Goal: Transaction & Acquisition: Purchase product/service

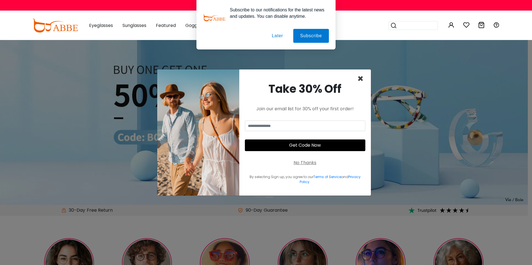
click at [361, 80] on span "×" at bounding box center [360, 79] width 6 height 14
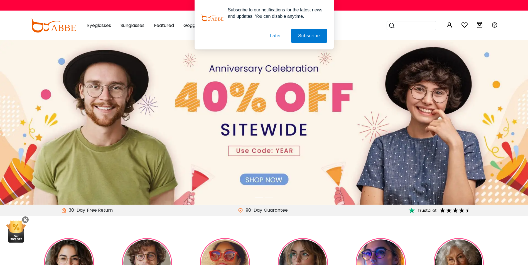
click at [103, 27] on div "Subscribe to our notifications for the latest news and updates. You can disable…" at bounding box center [264, 25] width 528 height 50
click at [275, 36] on button "Later" at bounding box center [275, 36] width 25 height 14
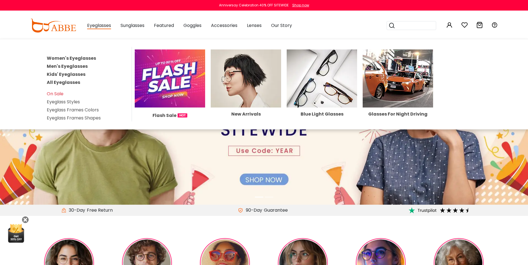
click at [72, 102] on link "Eyeglass Styles" at bounding box center [63, 102] width 33 height 6
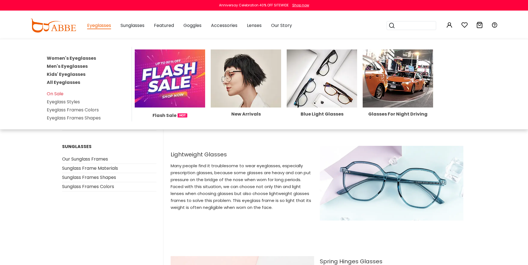
click at [58, 82] on link "All Eyeglasses" at bounding box center [63, 82] width 33 height 6
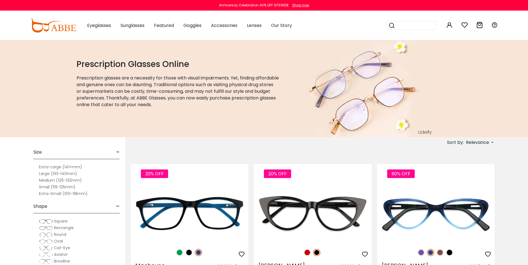
click at [58, 234] on span "Round" at bounding box center [60, 235] width 12 height 6
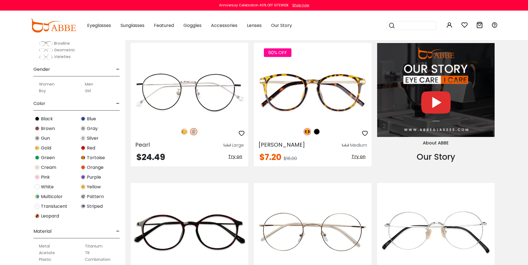
scroll to position [668, 0]
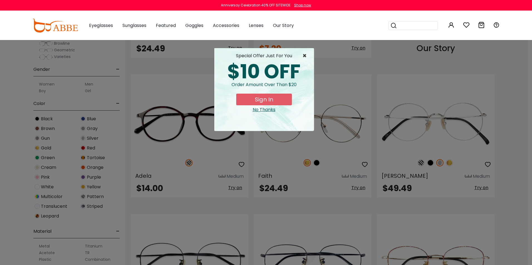
click at [305, 55] on span "×" at bounding box center [305, 56] width 7 height 7
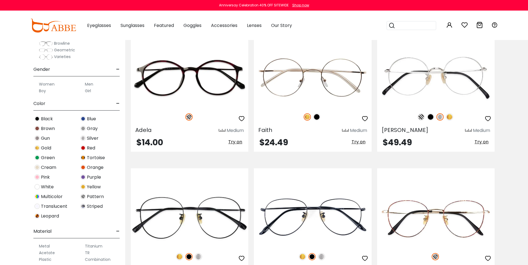
scroll to position [723, 0]
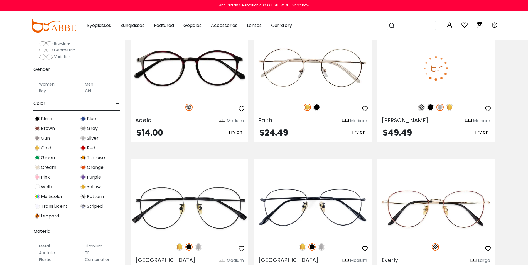
drag, startPoint x: 482, startPoint y: 134, endPoint x: 491, endPoint y: 116, distance: 20.4
click at [491, 116] on div "Zoe Medium" at bounding box center [435, 119] width 117 height 9
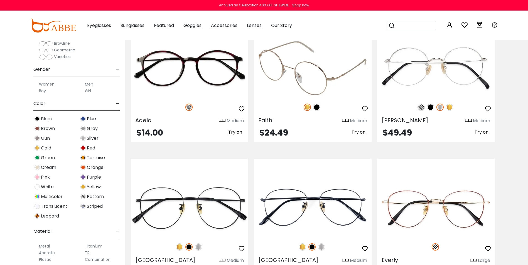
click at [318, 107] on img at bounding box center [316, 107] width 7 height 7
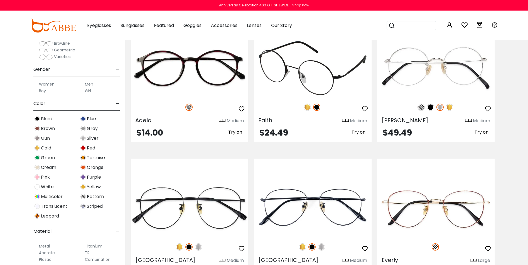
click at [305, 107] on img at bounding box center [306, 107] width 7 height 7
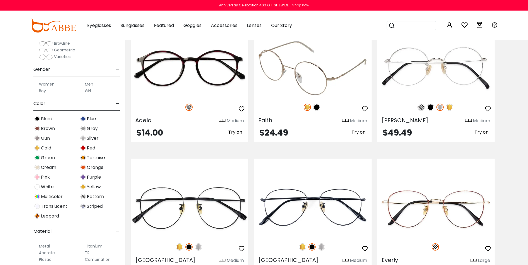
click at [357, 133] on span "Try on" at bounding box center [358, 132] width 14 height 6
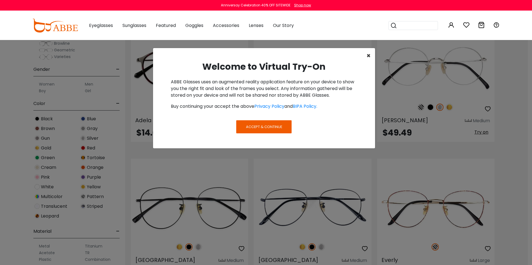
click at [367, 56] on span "×" at bounding box center [368, 55] width 4 height 9
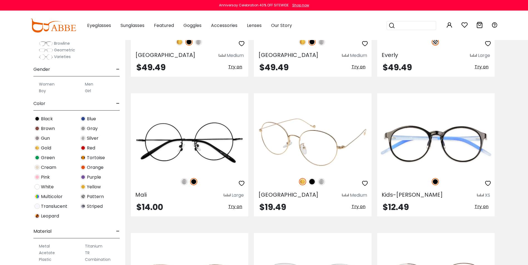
scroll to position [946, 0]
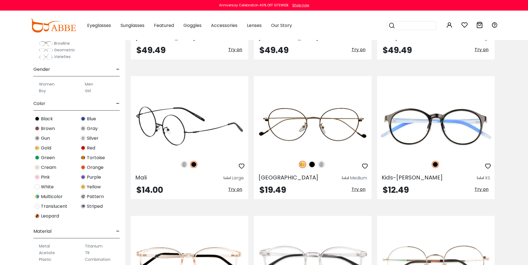
click at [185, 164] on img at bounding box center [184, 164] width 7 height 7
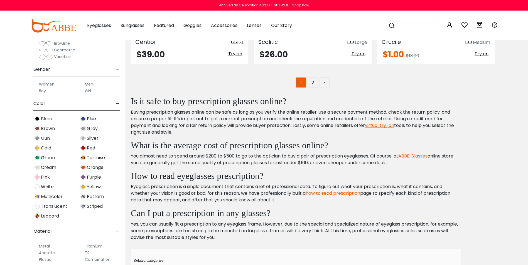
scroll to position [2837, 0]
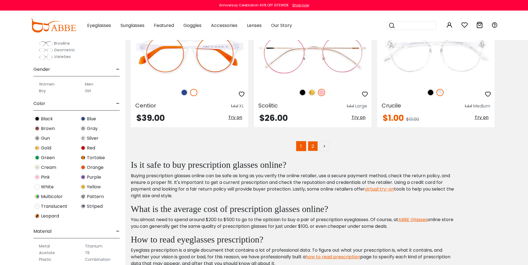
click at [313, 146] on link "2" at bounding box center [313, 146] width 10 height 10
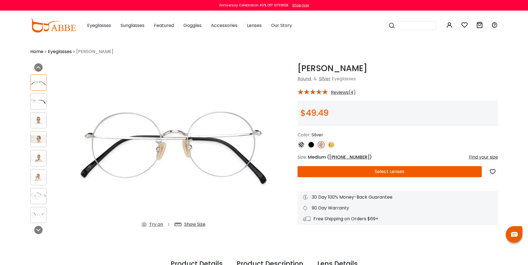
click at [341, 157] on span "50-18-142" at bounding box center [349, 157] width 40 height 6
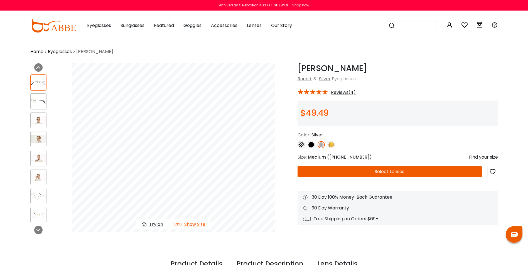
click at [36, 116] on div at bounding box center [38, 120] width 16 height 16
click at [33, 115] on div at bounding box center [38, 120] width 16 height 16
click at [43, 129] on div at bounding box center [48, 149] width 36 height 154
click at [44, 141] on img at bounding box center [39, 139] width 16 height 8
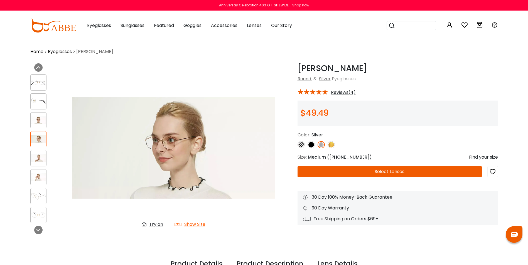
click at [41, 155] on img at bounding box center [39, 158] width 16 height 8
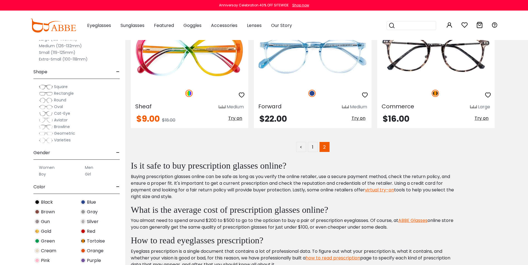
scroll to position [1196, 0]
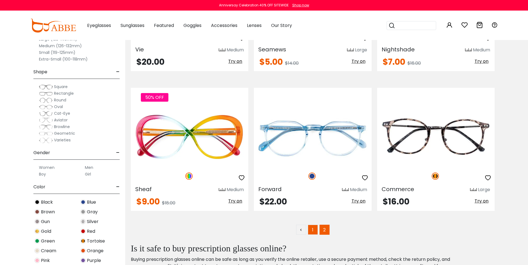
click at [312, 233] on link "1" at bounding box center [313, 230] width 10 height 10
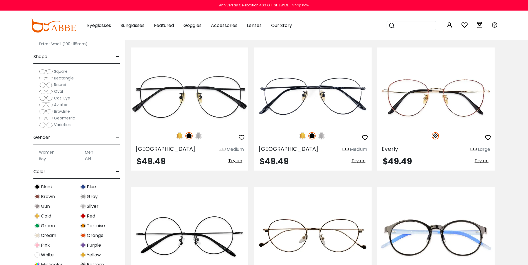
scroll to position [56, 0]
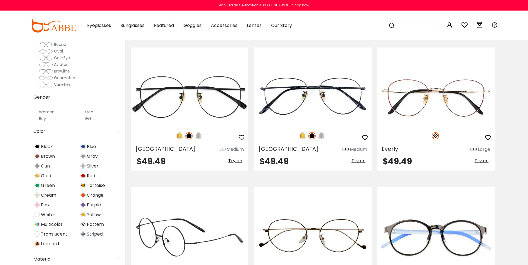
click at [178, 235] on img at bounding box center [189, 237] width 117 height 59
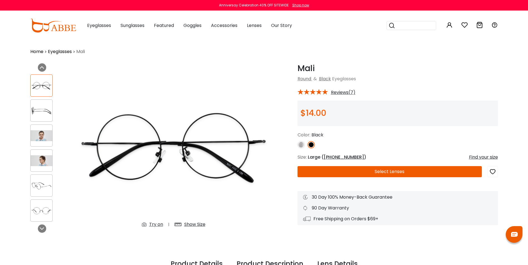
click at [46, 134] on img at bounding box center [42, 135] width 22 height 11
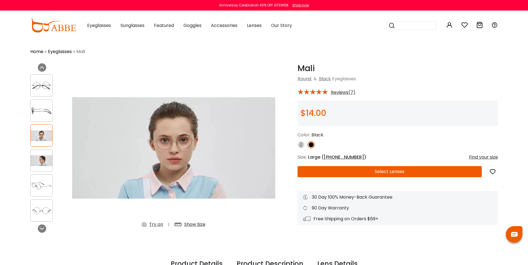
click at [41, 162] on img at bounding box center [42, 160] width 22 height 11
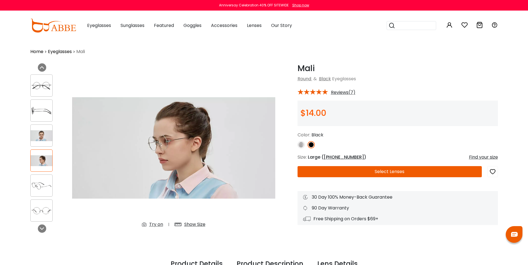
click at [302, 147] on img at bounding box center [300, 144] width 7 height 7
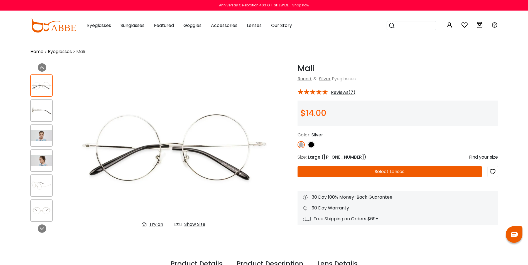
click at [36, 131] on img at bounding box center [42, 135] width 22 height 11
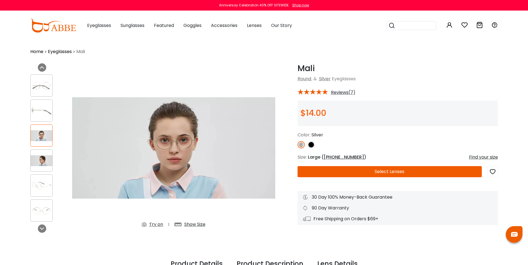
click at [37, 85] on img at bounding box center [42, 85] width 22 height 11
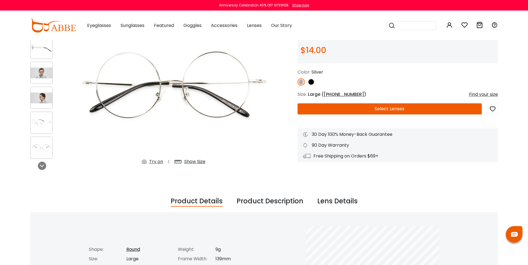
scroll to position [56, 0]
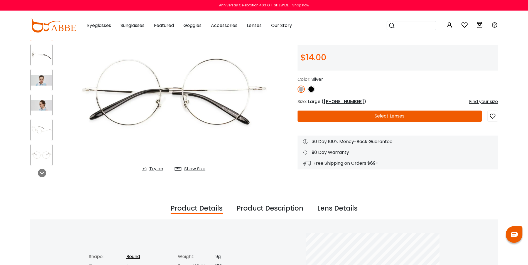
click at [191, 169] on div "Show Size" at bounding box center [194, 169] width 21 height 7
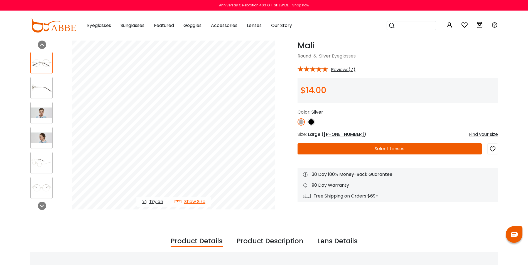
scroll to position [0, 0]
